Goal: Information Seeking & Learning: Learn about a topic

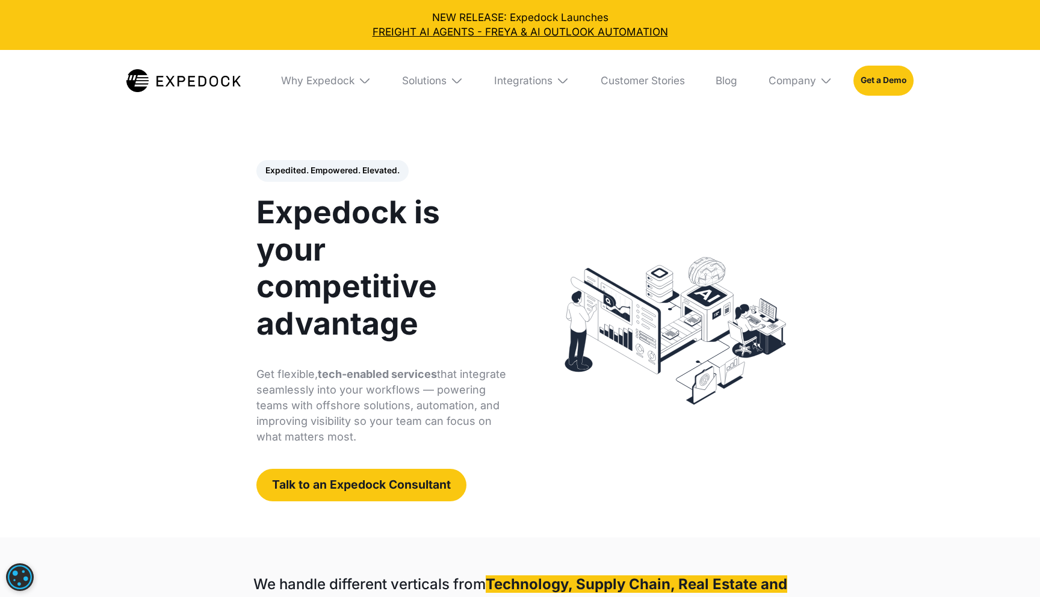
select select
click at [139, 81] on img at bounding box center [183, 80] width 114 height 23
click at [439, 77] on div "Solutions" at bounding box center [424, 80] width 45 height 13
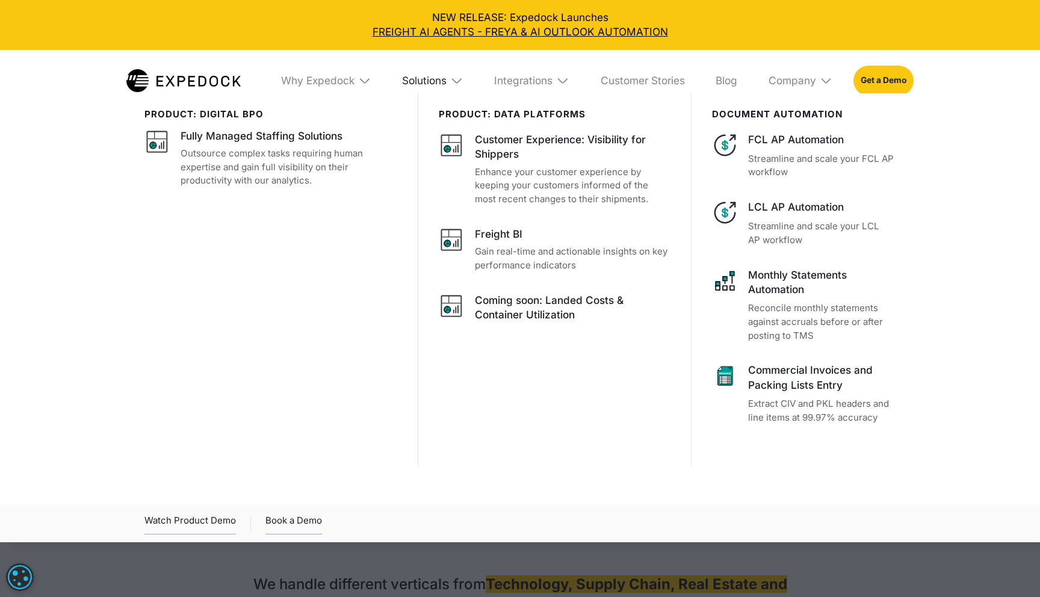
click at [439, 77] on div "Solutions" at bounding box center [424, 80] width 45 height 13
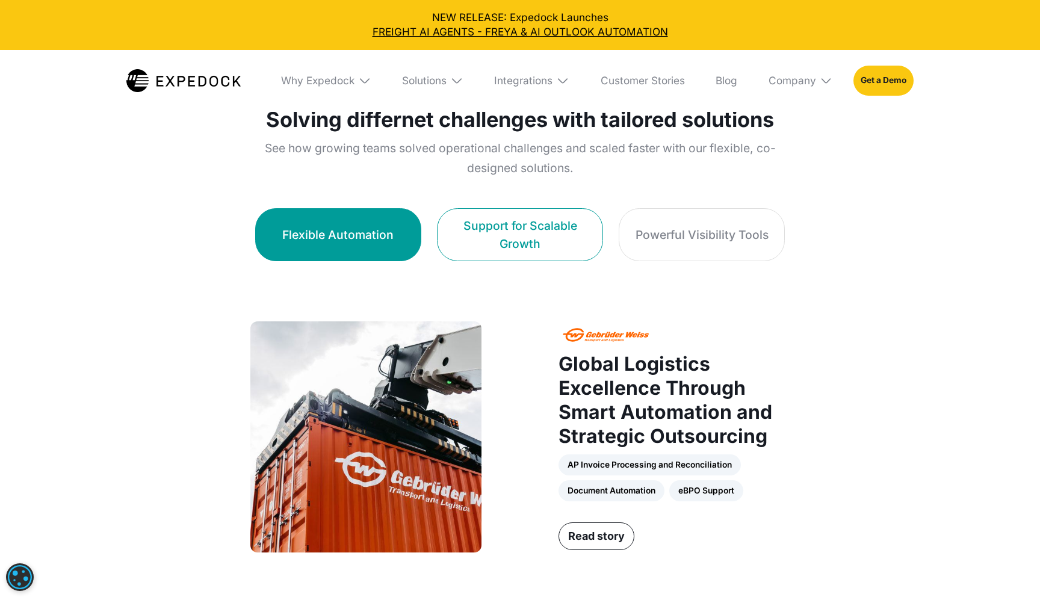
click at [508, 249] on div "Support for Scalable Growth" at bounding box center [520, 235] width 134 height 36
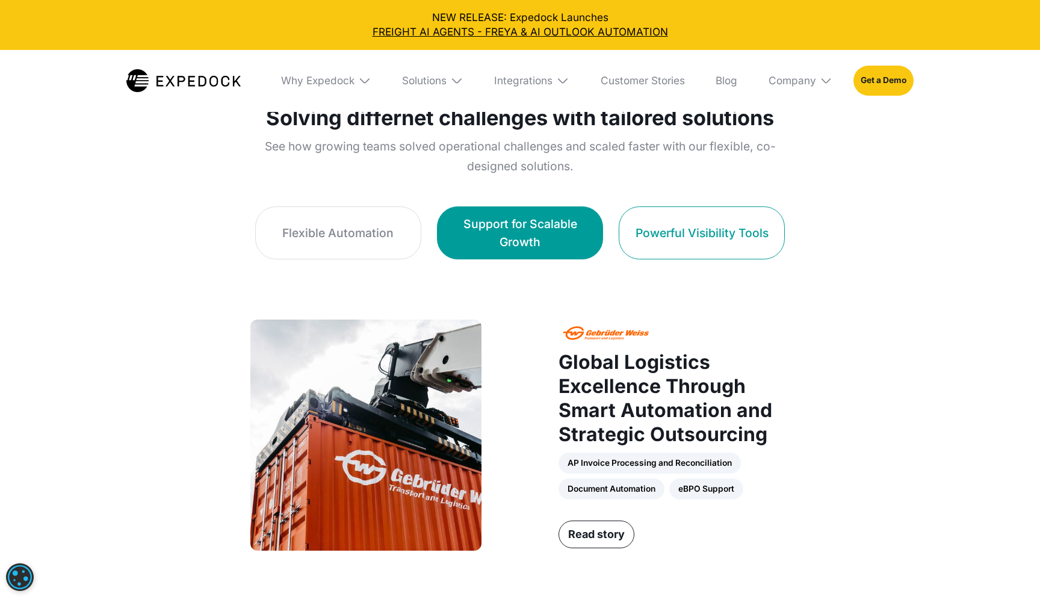
scroll to position [725, 0]
click at [618, 235] on link "Powerful Visibility Tools" at bounding box center [701, 232] width 166 height 53
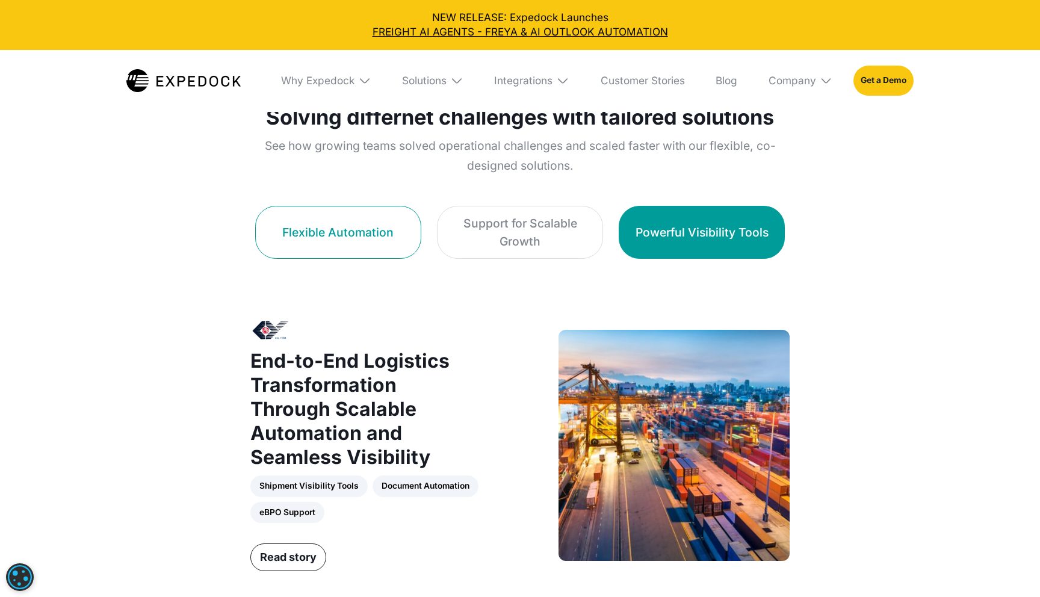
click at [400, 214] on link "Flexible Automation" at bounding box center [338, 232] width 166 height 53
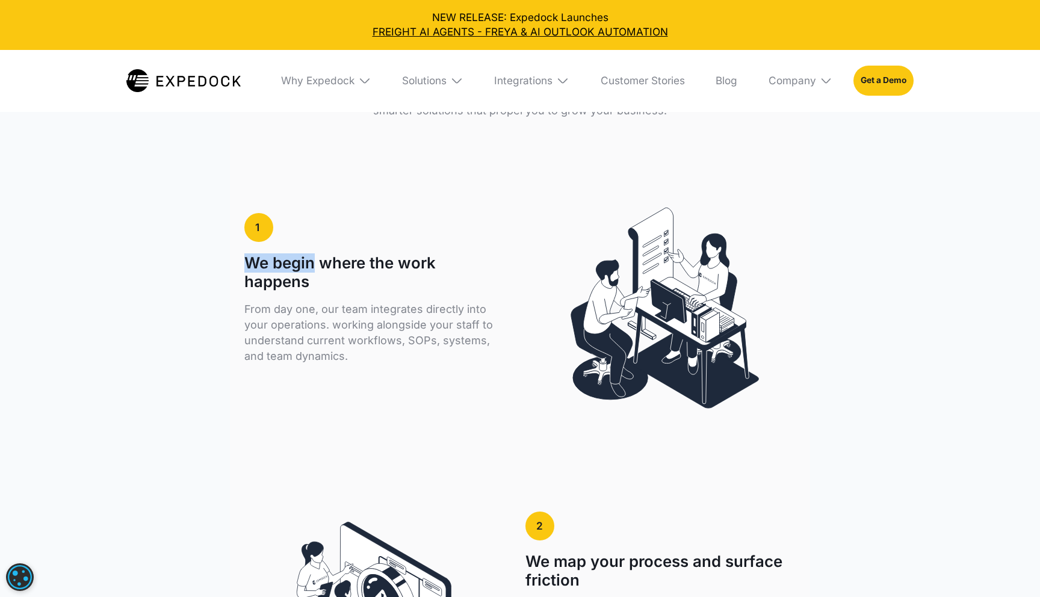
scroll to position [2002, 0]
drag, startPoint x: 248, startPoint y: 240, endPoint x: 322, endPoint y: 256, distance: 76.2
click at [322, 256] on h1 "We begin where the work happens" at bounding box center [371, 271] width 254 height 37
copy h1 "We begin where the work happens"
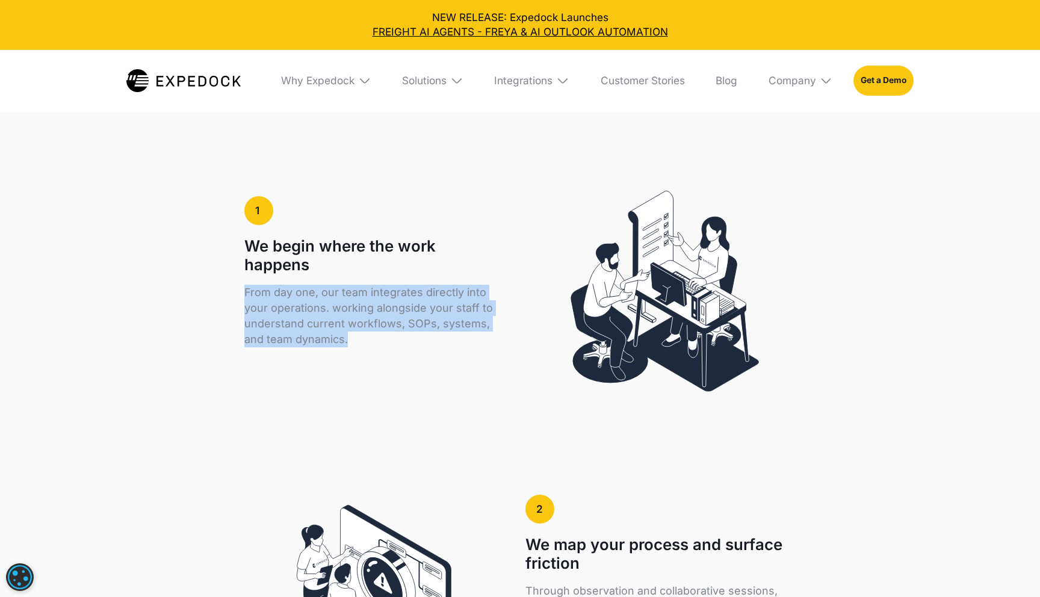
drag, startPoint x: 235, startPoint y: 266, endPoint x: 358, endPoint y: 316, distance: 132.7
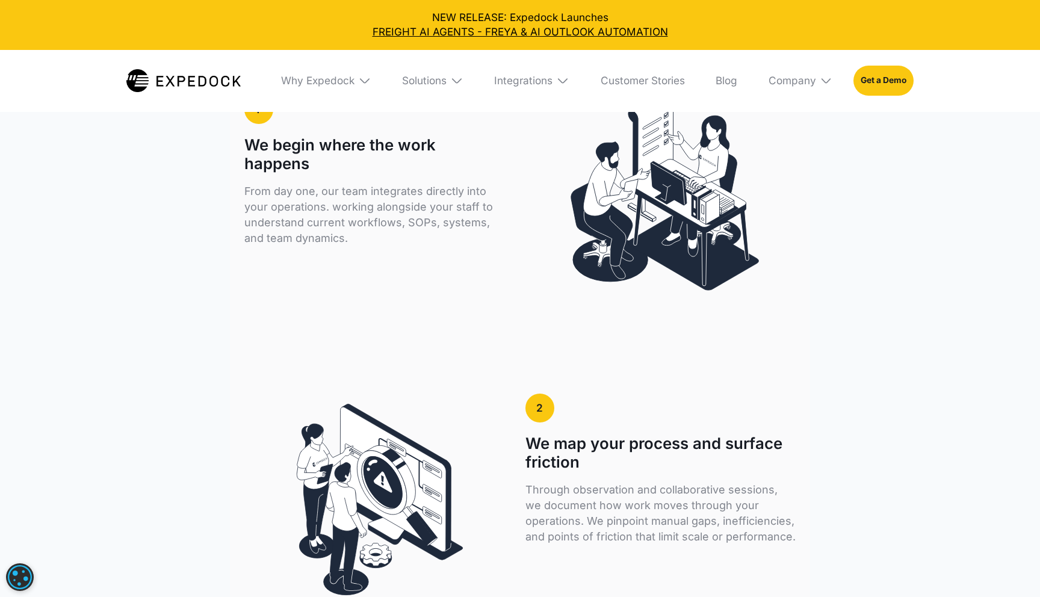
click at [380, 288] on div "1 We begin where the work happens From day one, our team integrates directly in…" at bounding box center [519, 200] width 550 height 248
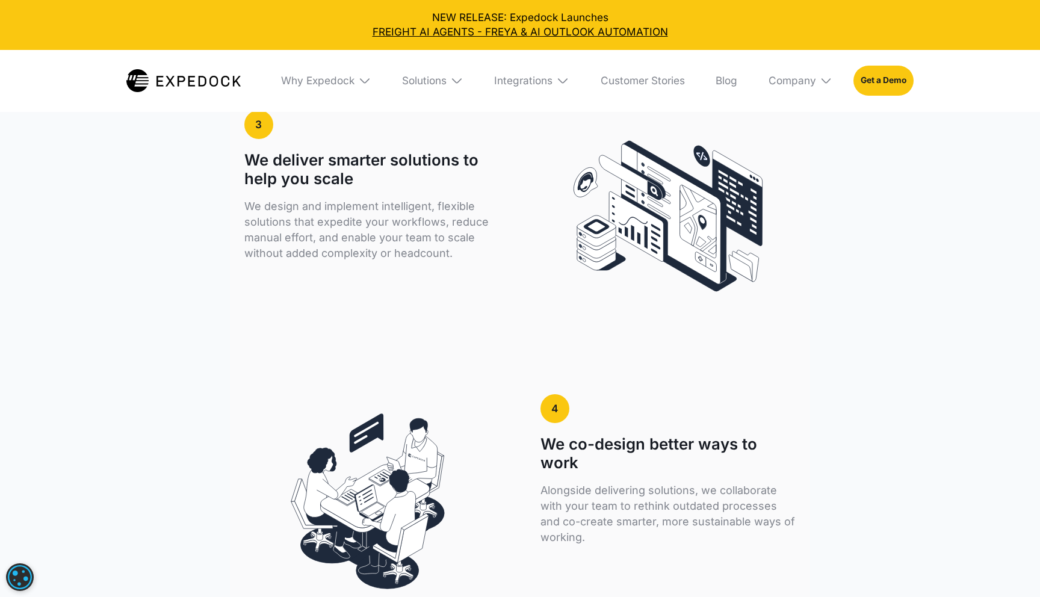
scroll to position [2642, 0]
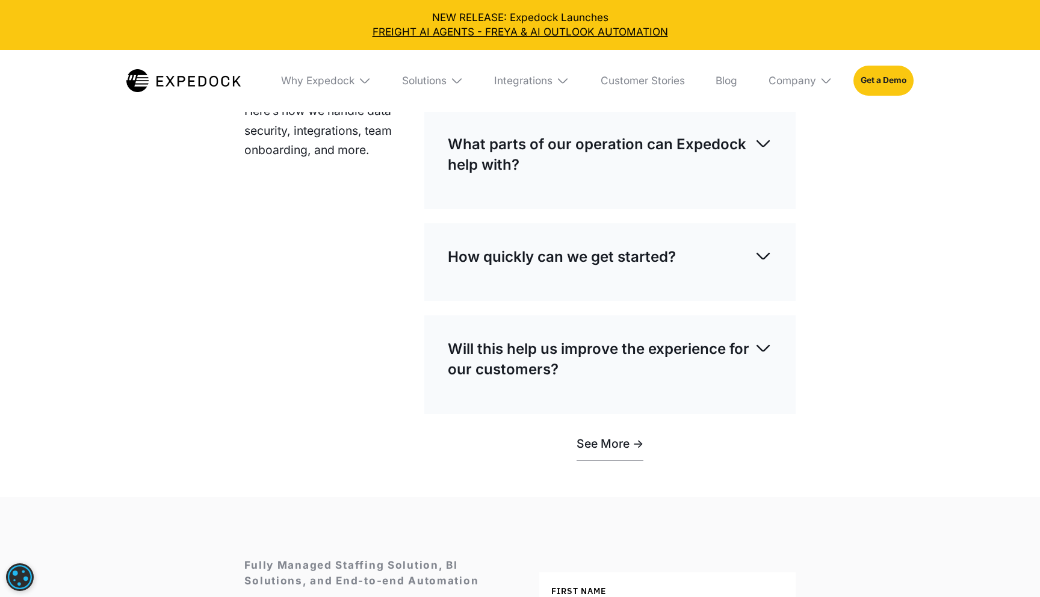
click at [693, 187] on div "What parts of our operation can Expedock help with? We support a range of criti…" at bounding box center [609, 160] width 371 height 98
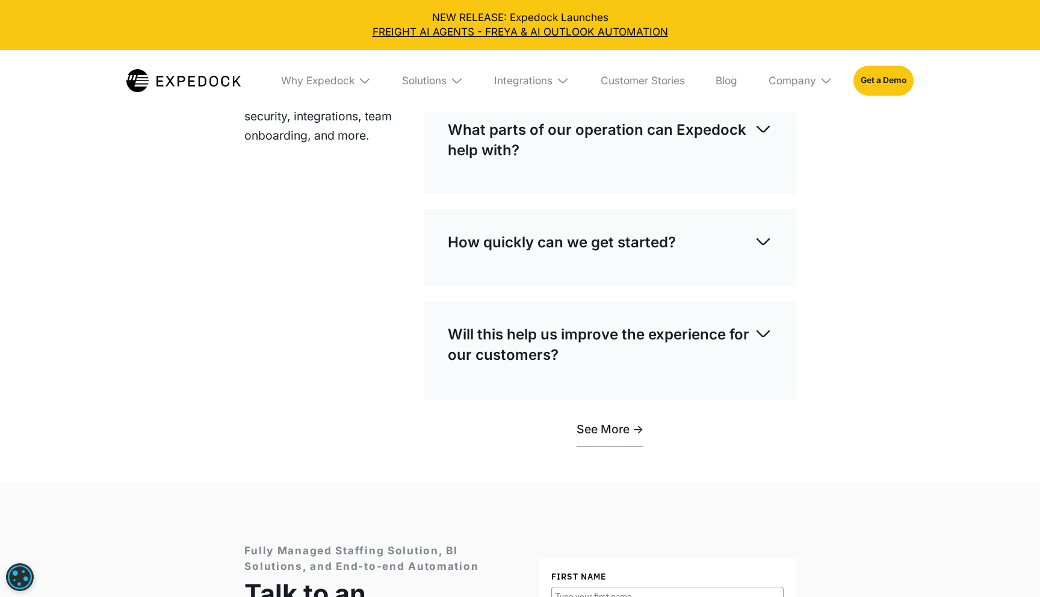
click at [708, 222] on div "How quickly can we get started?" at bounding box center [610, 243] width 324 height 42
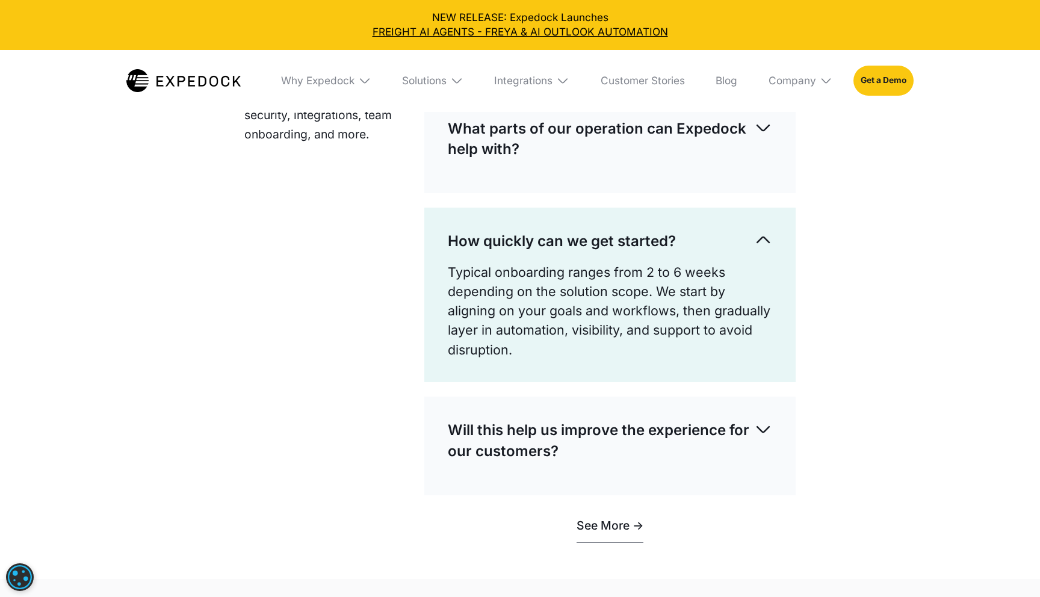
click at [708, 221] on div "How quickly can we get started?" at bounding box center [610, 242] width 324 height 42
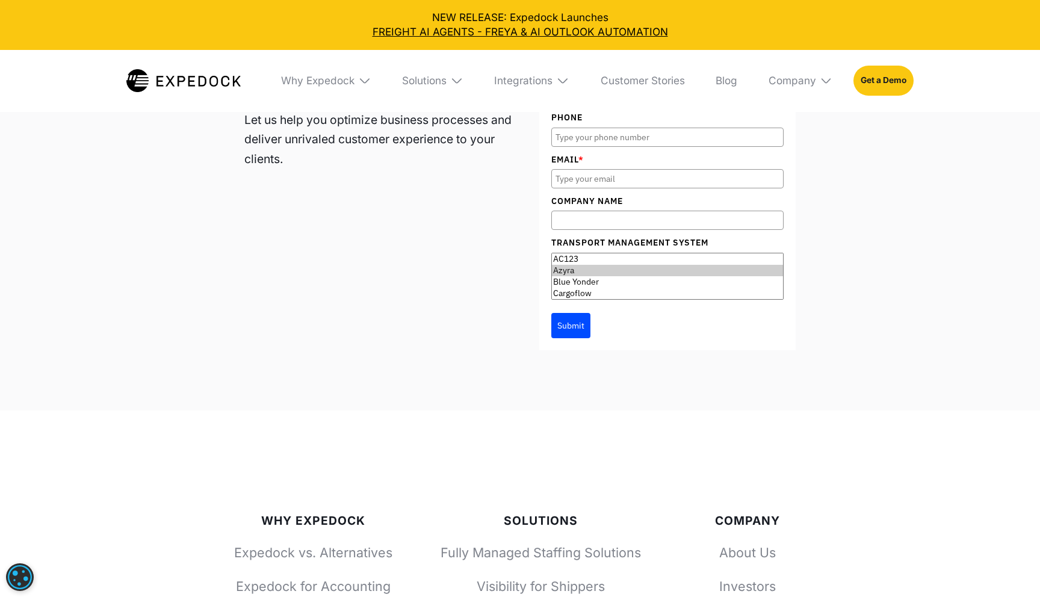
click at [702, 265] on option "Azyra" at bounding box center [667, 270] width 230 height 11
click at [702, 264] on option "Azyra" at bounding box center [667, 269] width 230 height 11
select select "Blue Yonder"
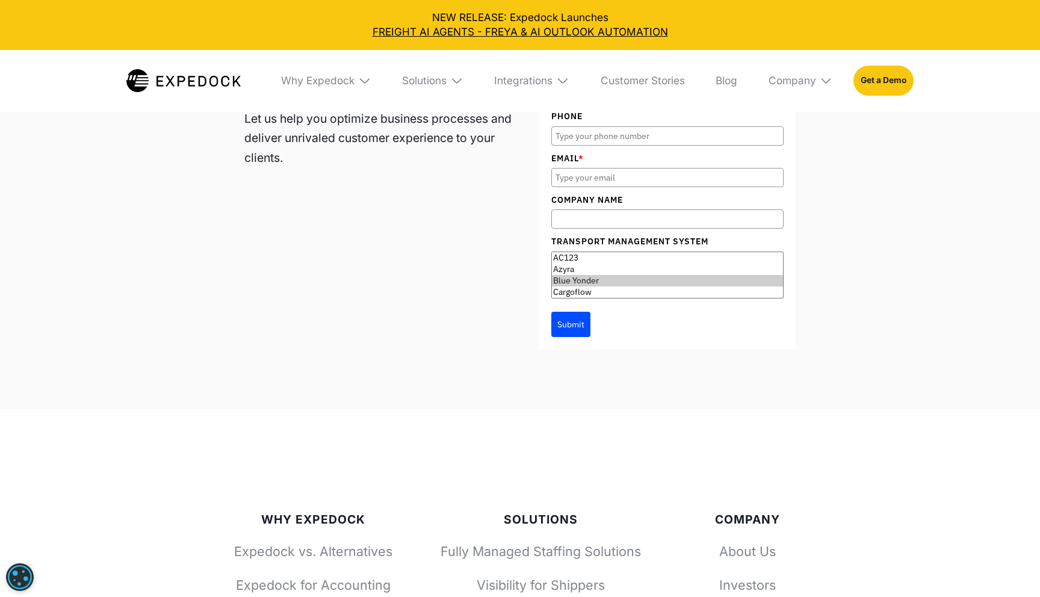
click at [700, 275] on option "Blue Yonder" at bounding box center [667, 280] width 230 height 11
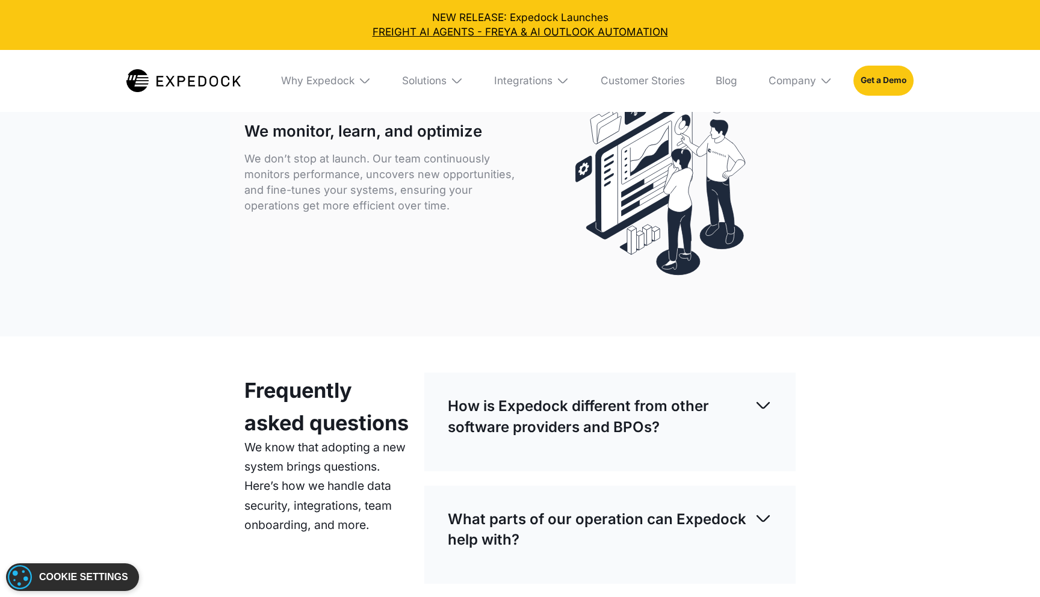
scroll to position [3253, 0]
click at [26, 570] on icon ".cookiescriptlogo {fill: #22b8f0;} Cookie-Script logo" at bounding box center [20, 577] width 24 height 24
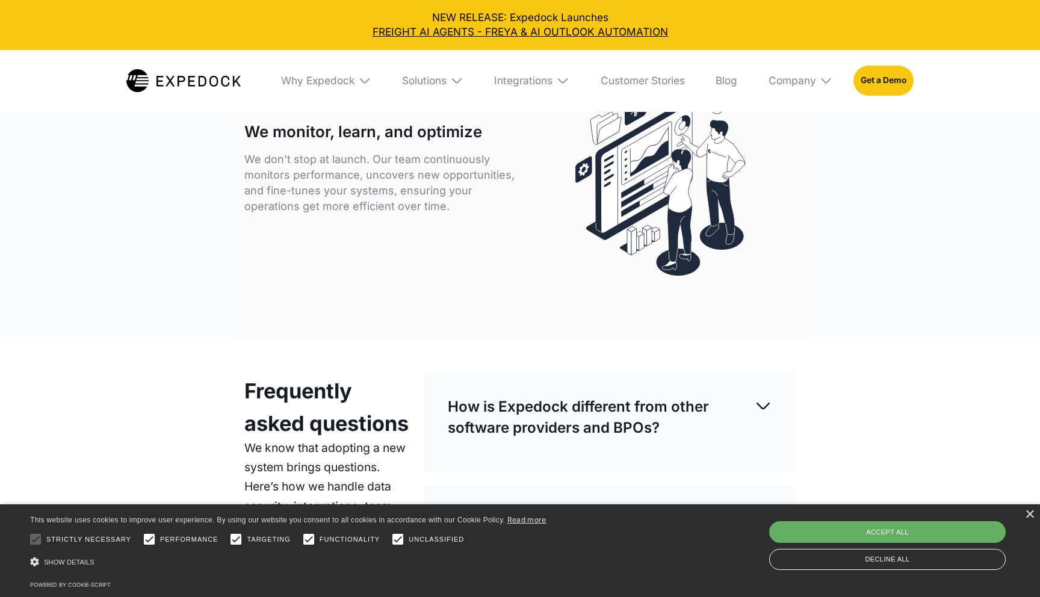
click at [825, 526] on div "Accept all" at bounding box center [887, 532] width 236 height 22
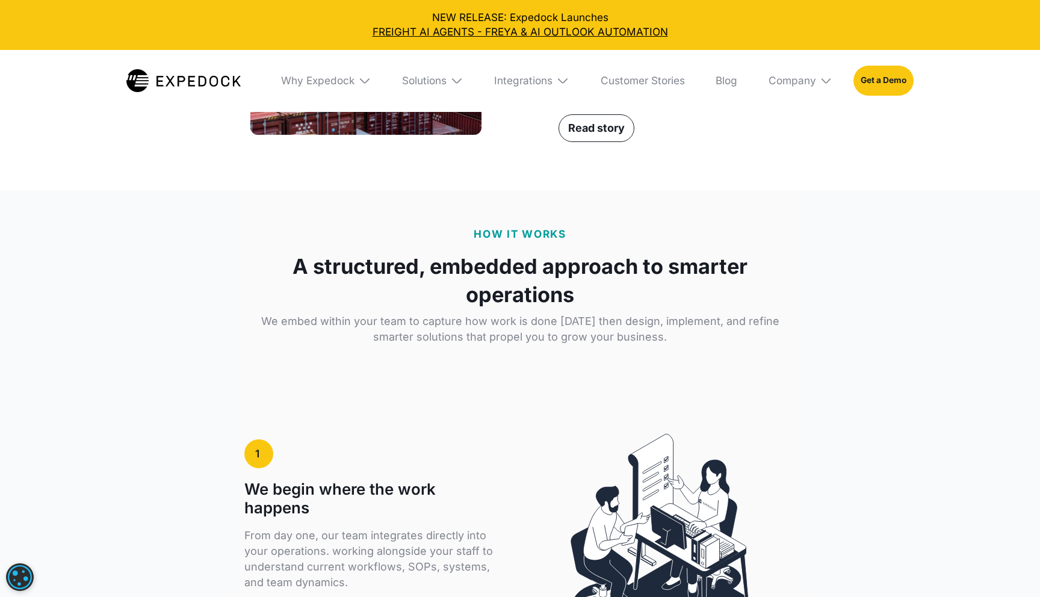
click at [176, 92] on link at bounding box center [183, 81] width 114 height 62
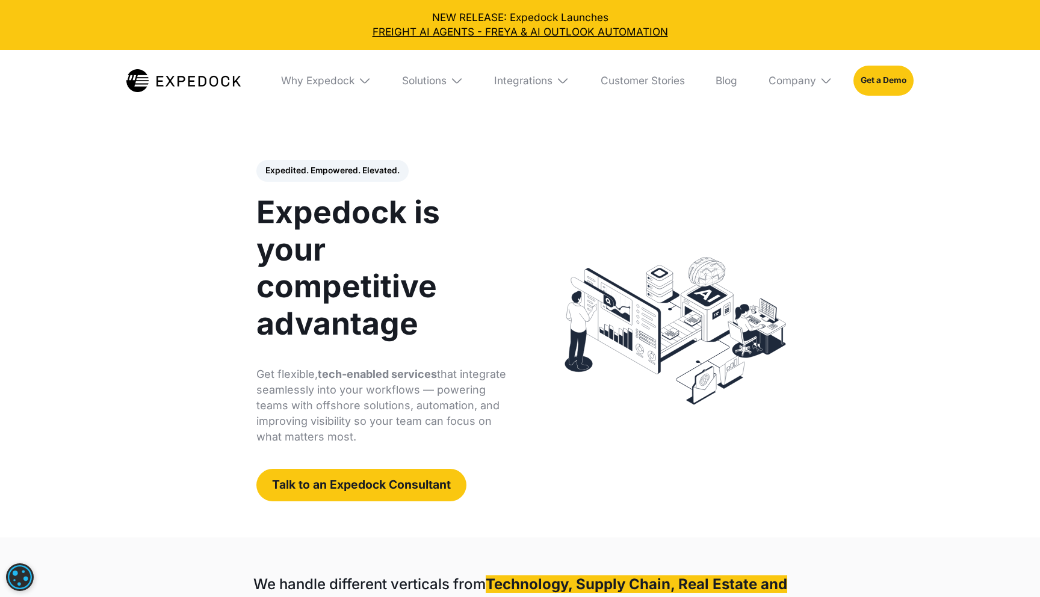
select select
